Goal: Contribute content

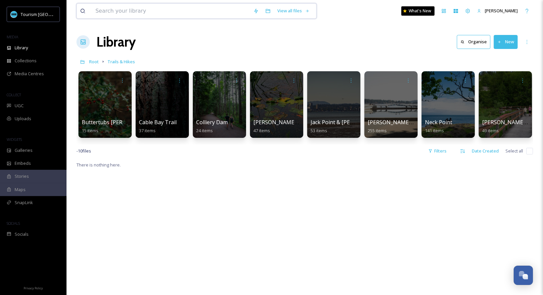
click at [207, 8] on input at bounding box center [171, 11] width 158 height 15
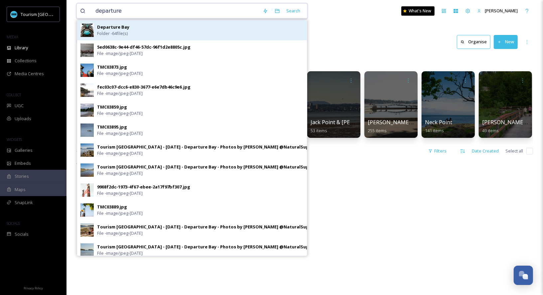
type input "departure"
click at [179, 31] on div "Departure Bay Folder - 64 file(s)" at bounding box center [200, 30] width 207 height 13
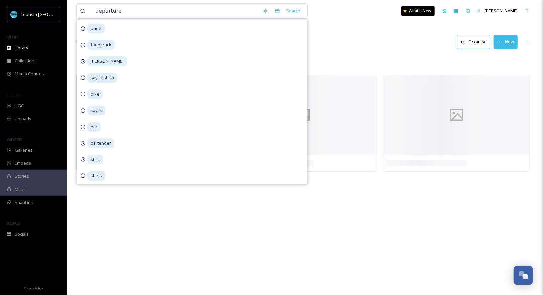
click at [370, 46] on div "Library Organise New" at bounding box center [305, 42] width 457 height 20
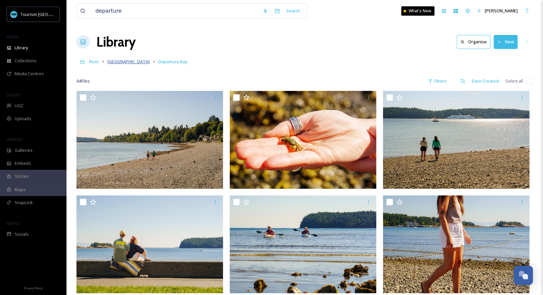
click at [150, 62] on span "[GEOGRAPHIC_DATA]" at bounding box center [128, 62] width 42 height 6
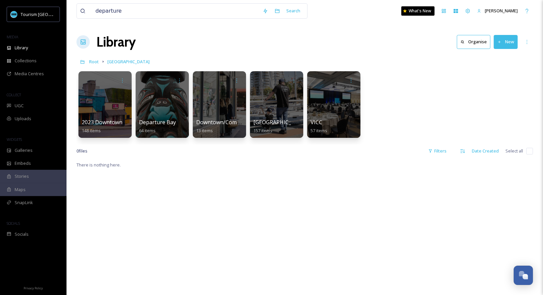
click at [503, 42] on button "New" at bounding box center [506, 42] width 24 height 14
click at [492, 55] on span "File Upload" at bounding box center [503, 57] width 22 height 6
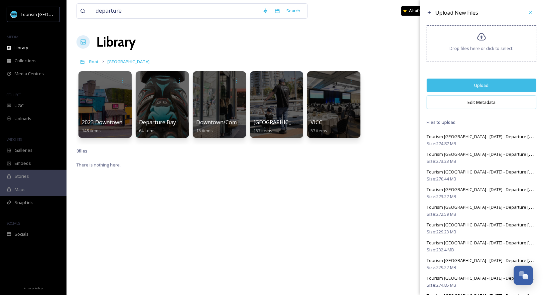
click at [491, 103] on button "Edit Metadata" at bounding box center [482, 102] width 110 height 14
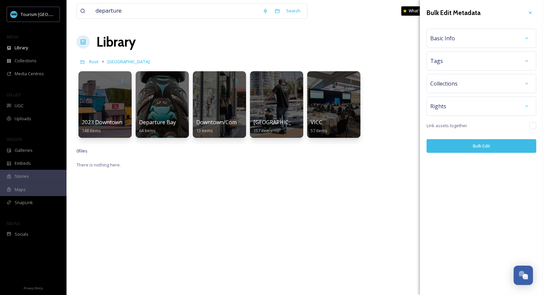
click at [450, 39] on span "Basic Info" at bounding box center [443, 38] width 25 height 8
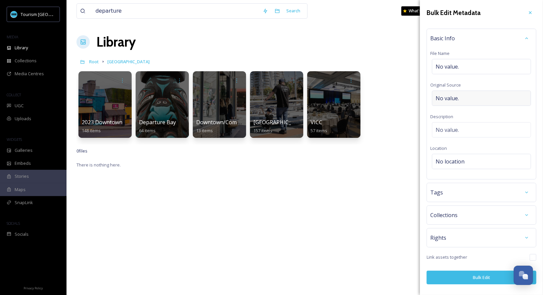
click at [454, 99] on span "No value." at bounding box center [447, 98] width 23 height 8
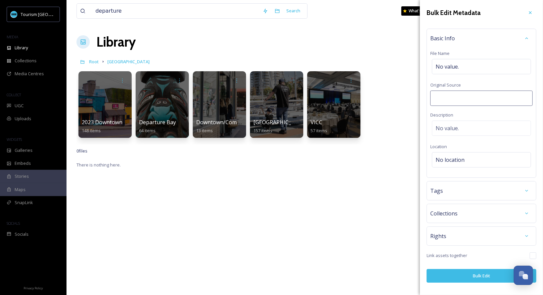
type input "[PERSON_NAME]"
click at [462, 271] on button "Bulk Edit" at bounding box center [482, 276] width 110 height 14
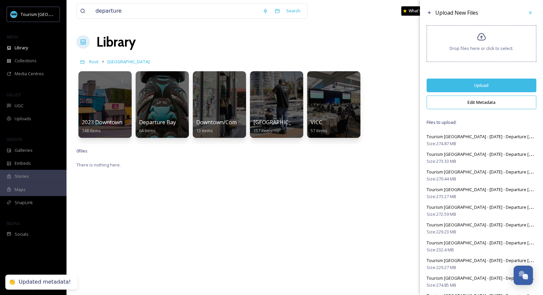
click at [479, 84] on button "Upload" at bounding box center [482, 86] width 110 height 14
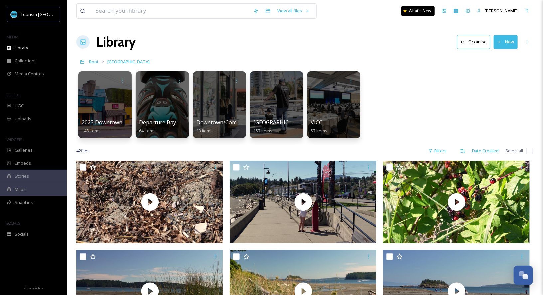
click at [529, 151] on input "checkbox" at bounding box center [530, 151] width 7 height 7
checkbox input "true"
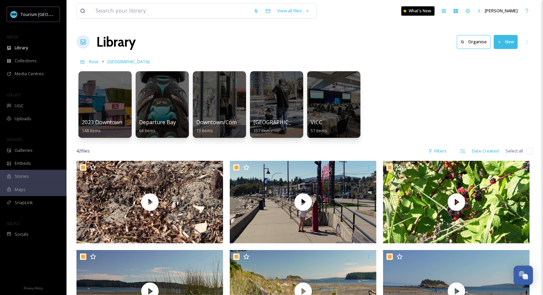
checkbox input "true"
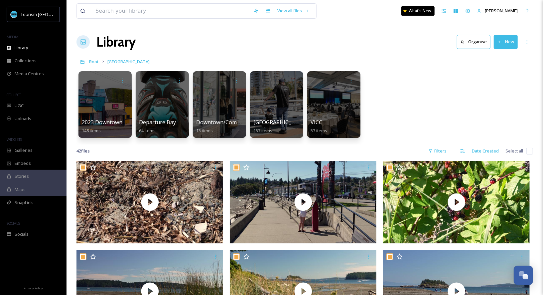
checkbox input "true"
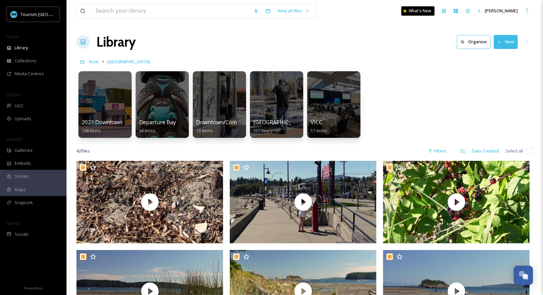
checkbox input "true"
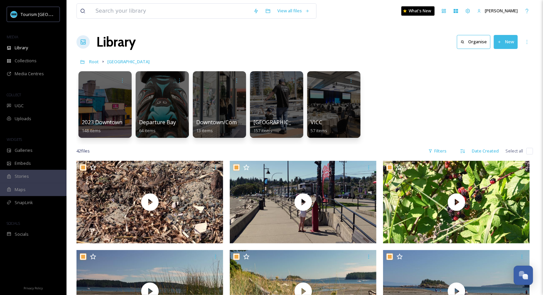
checkbox input "true"
